Goal: Task Accomplishment & Management: Manage account settings

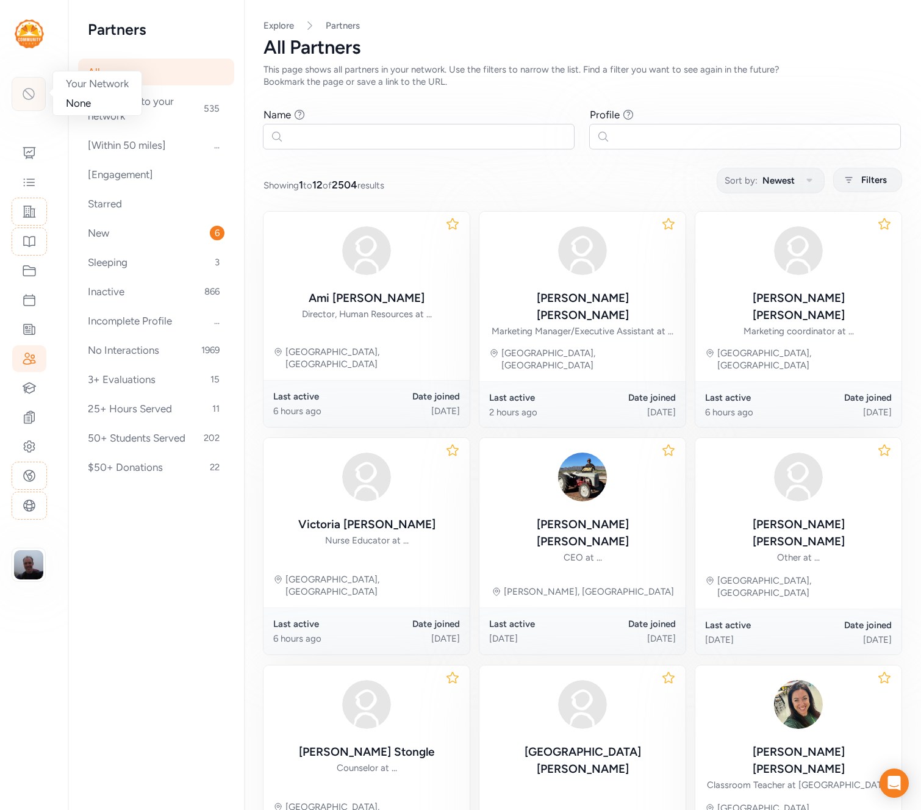
click at [27, 96] on icon at bounding box center [28, 94] width 15 height 15
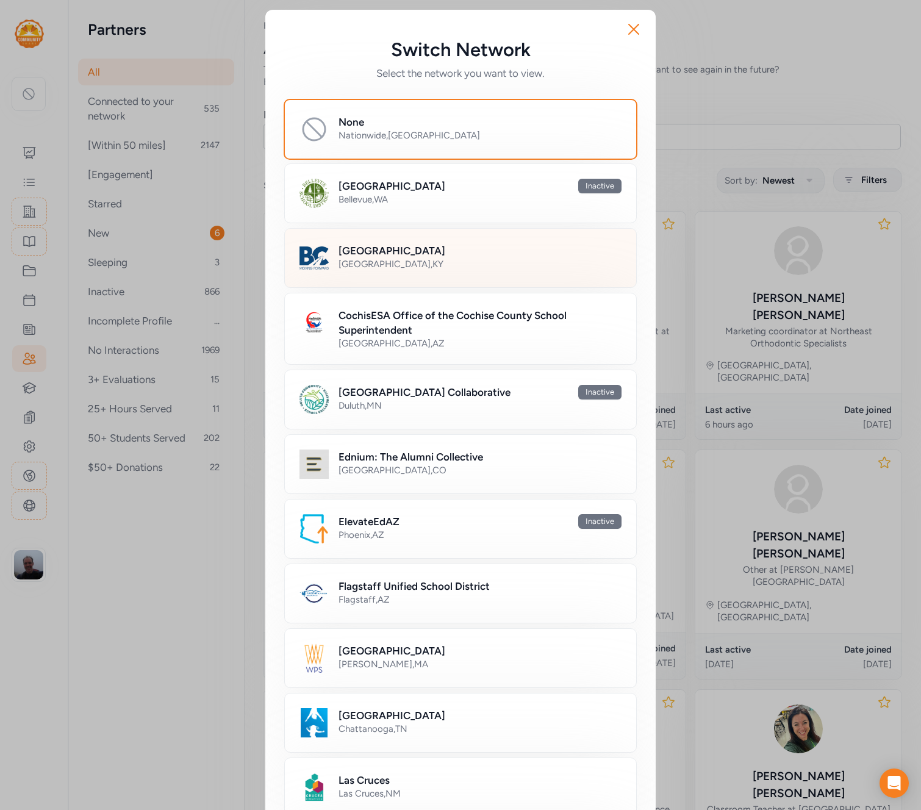
click at [382, 254] on h2 "[GEOGRAPHIC_DATA]" at bounding box center [392, 250] width 107 height 15
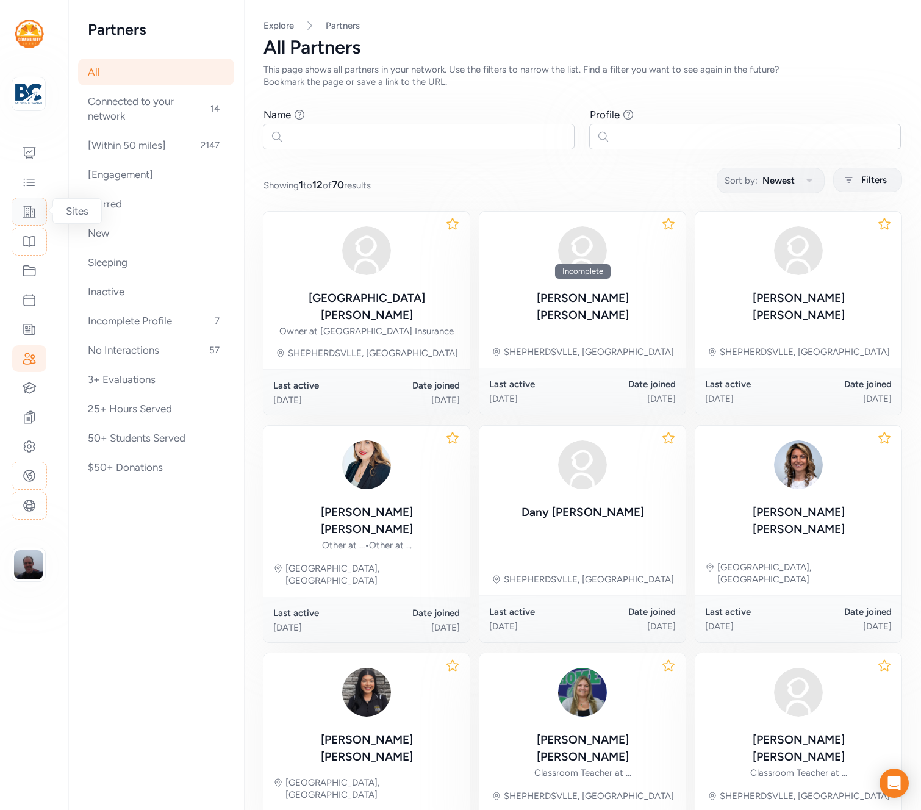
click at [28, 211] on icon at bounding box center [29, 211] width 15 height 15
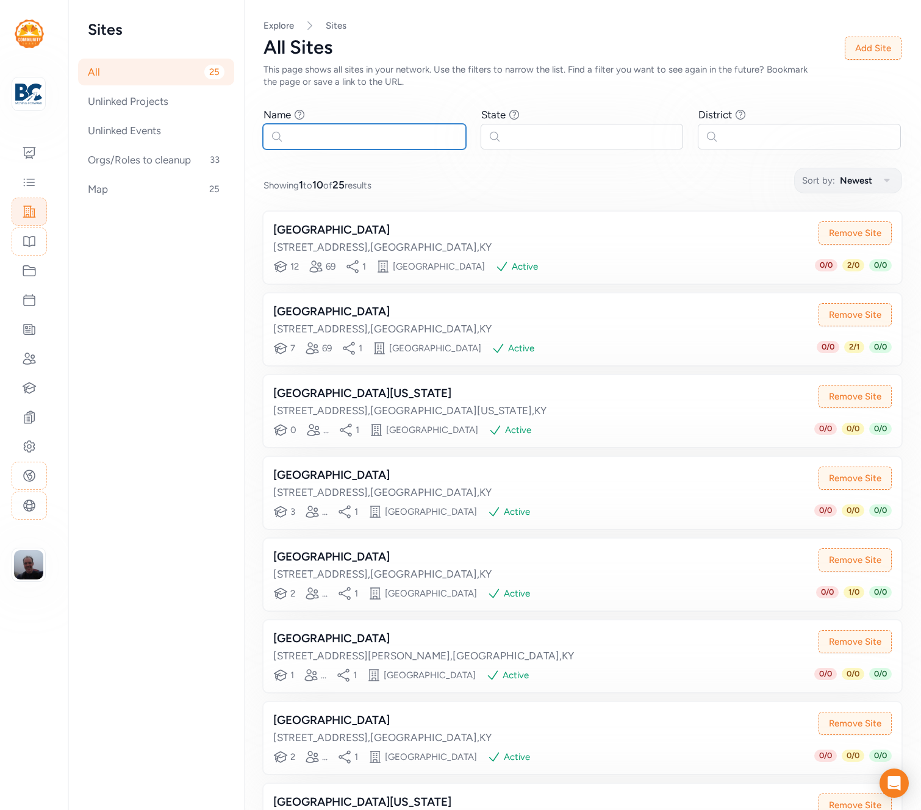
click at [397, 137] on input "text" at bounding box center [364, 137] width 203 height 26
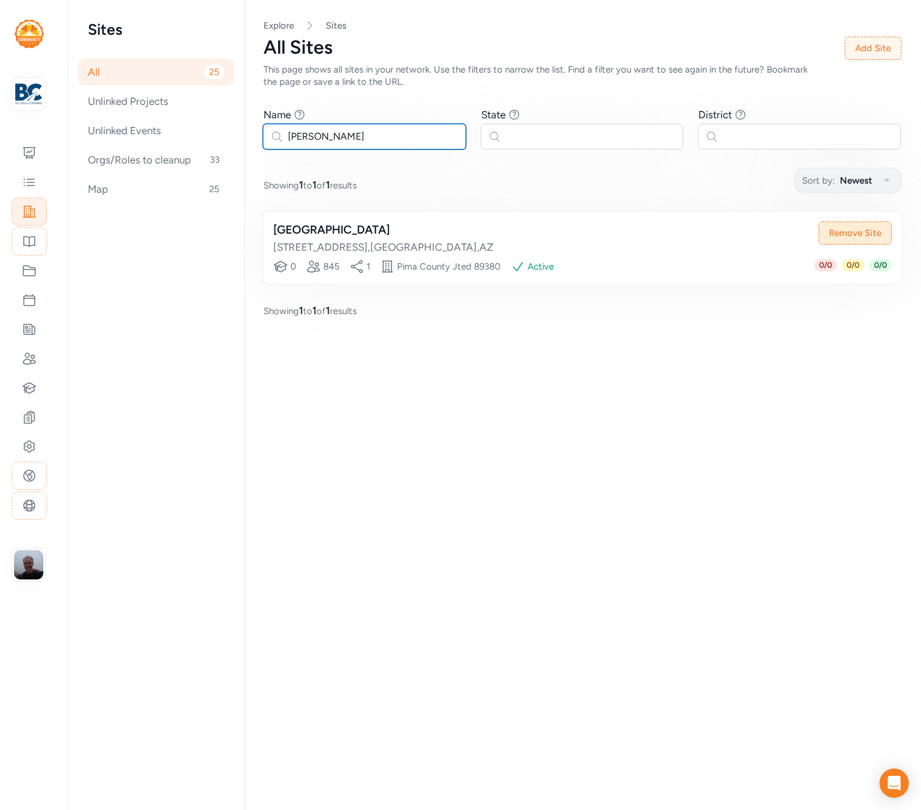
type input "ted"
click at [851, 232] on button "Remove Site" at bounding box center [855, 232] width 73 height 23
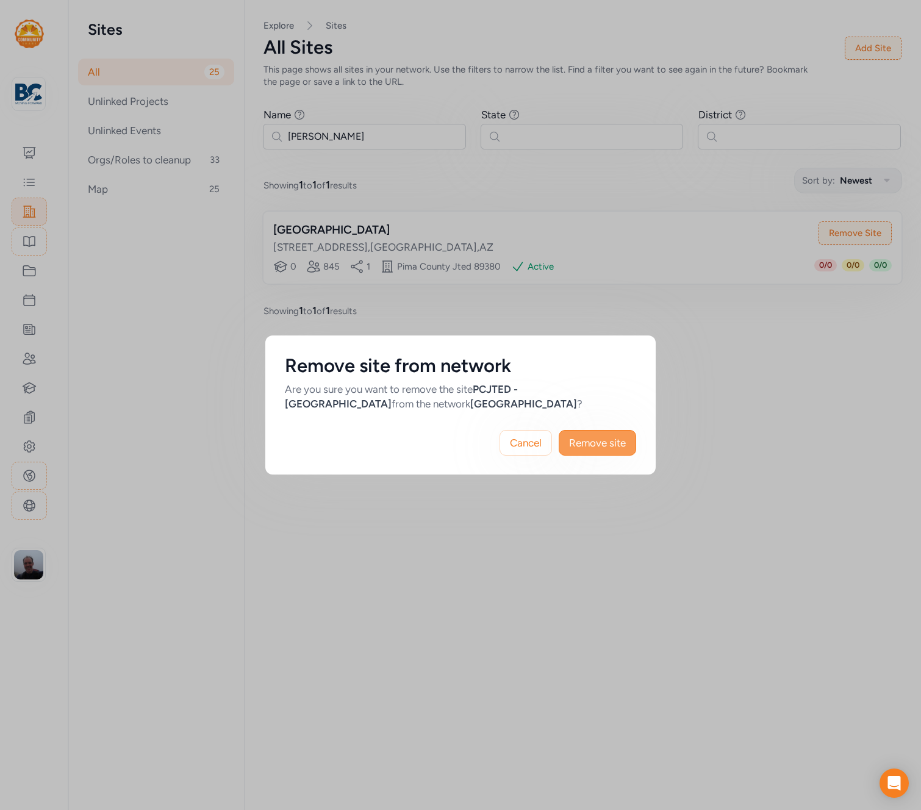
click at [609, 439] on span "Remove site" at bounding box center [597, 443] width 57 height 15
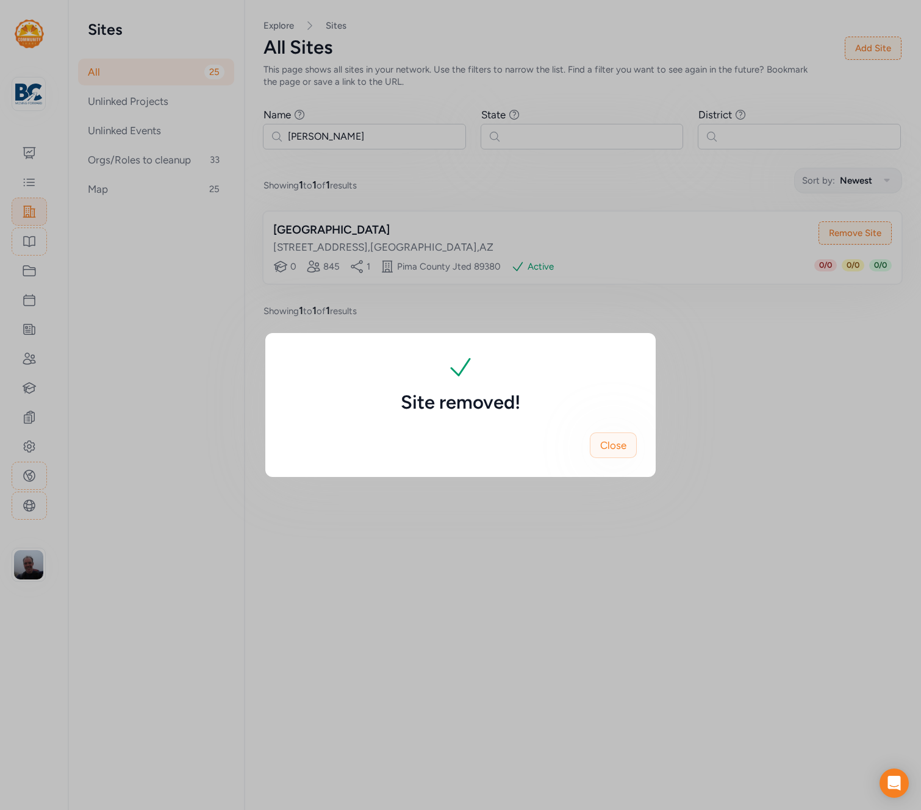
click at [606, 447] on span "Close" at bounding box center [613, 445] width 26 height 15
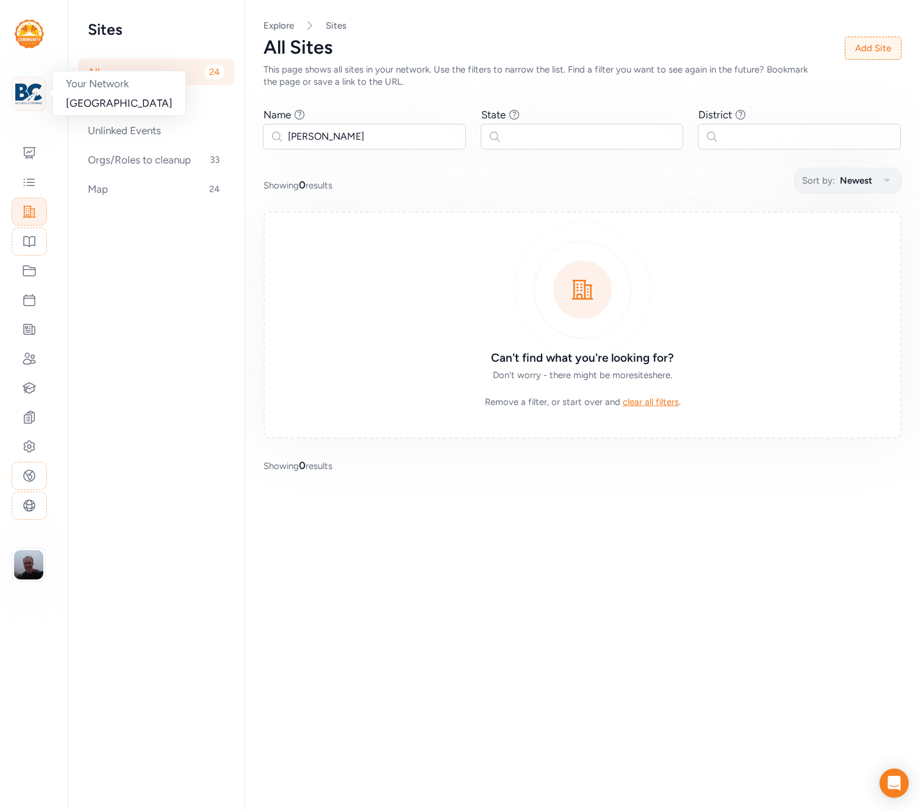
click at [32, 93] on img at bounding box center [28, 94] width 27 height 27
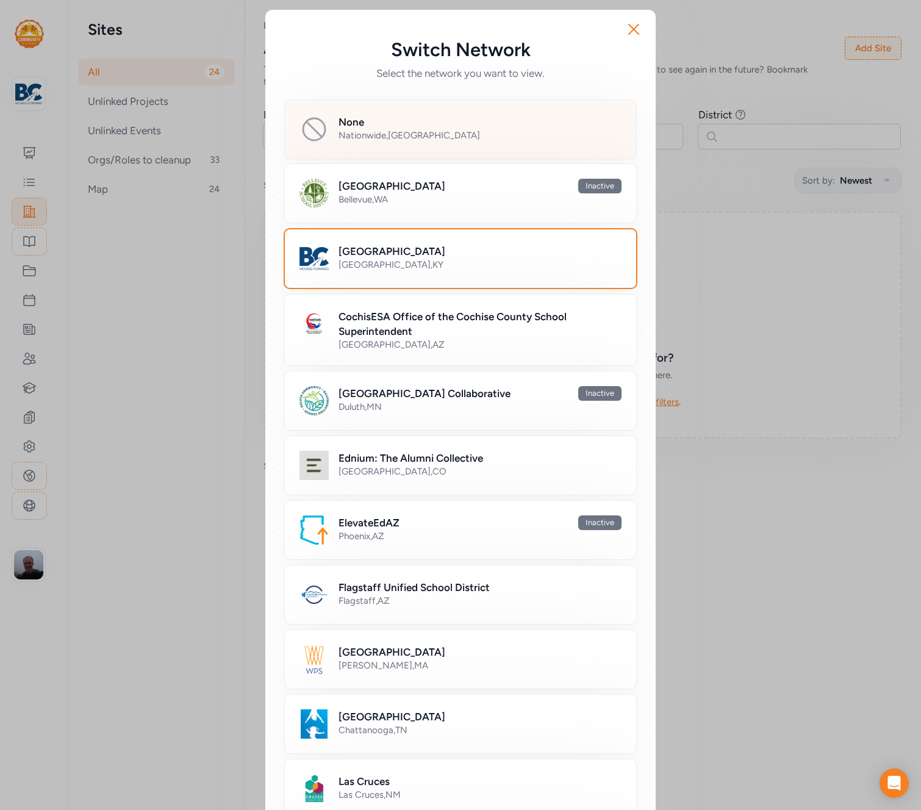
click at [353, 121] on h2 "None" at bounding box center [352, 122] width 26 height 15
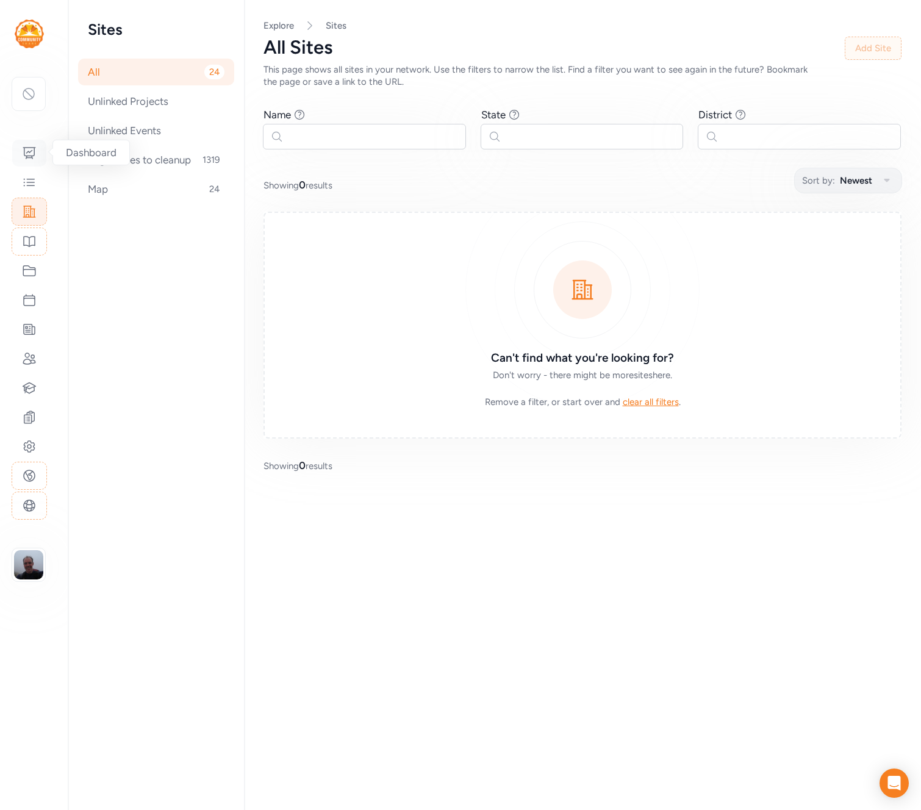
click at [27, 150] on icon at bounding box center [29, 153] width 15 height 15
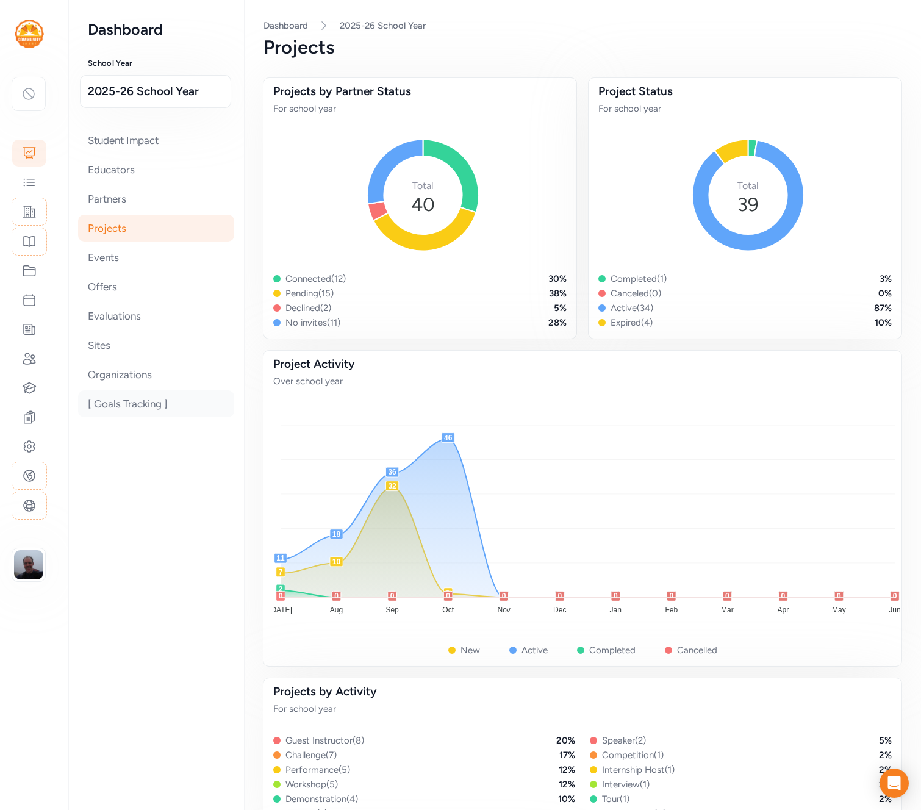
click at [127, 401] on div "[ Goals Tracking ]" at bounding box center [156, 403] width 156 height 27
